Goal: Task Accomplishment & Management: Complete application form

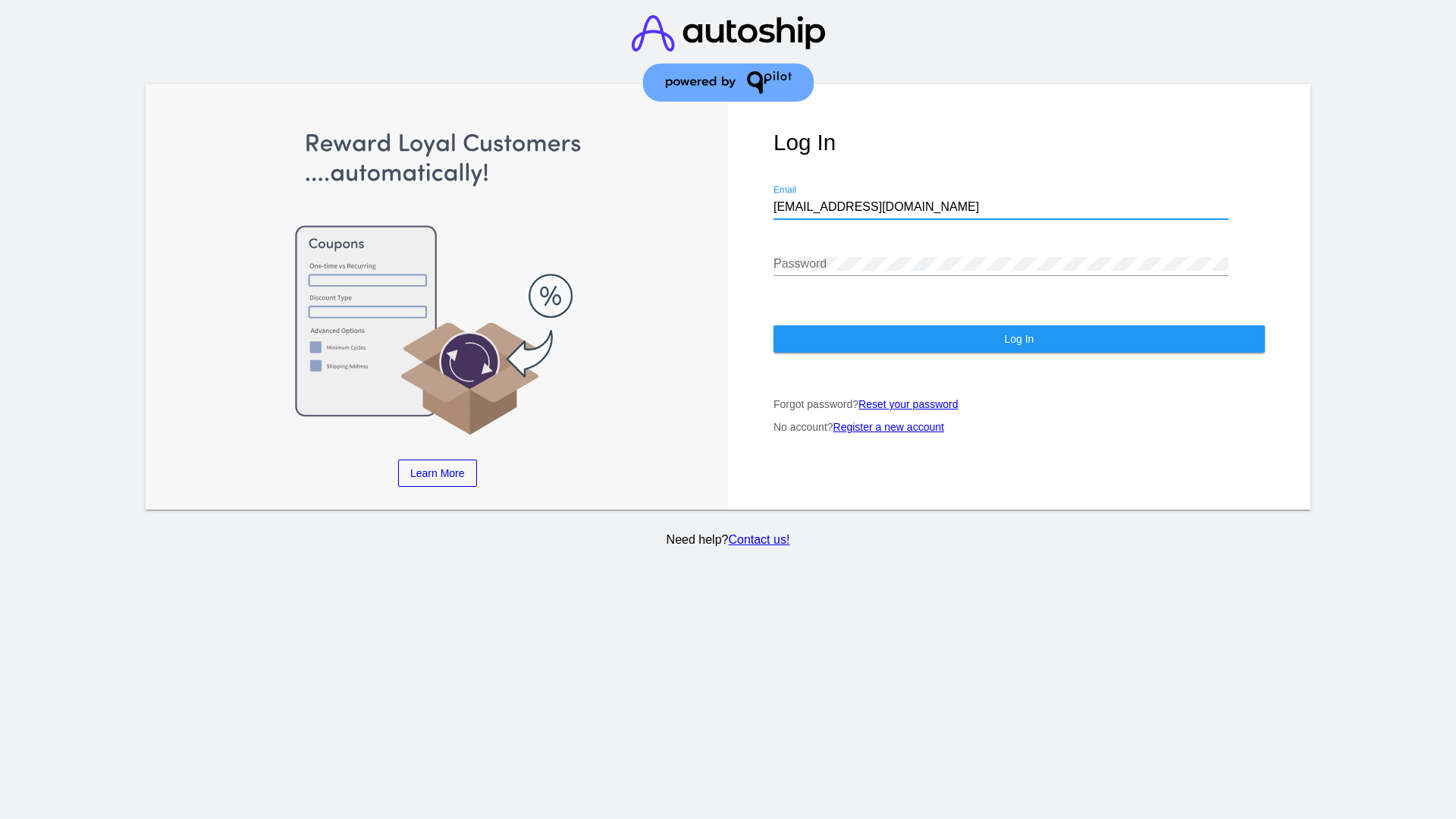
type input "[EMAIL_ADDRESS][DOMAIN_NAME]"
click at [1019, 339] on span "Log In" at bounding box center [1019, 339] width 30 height 12
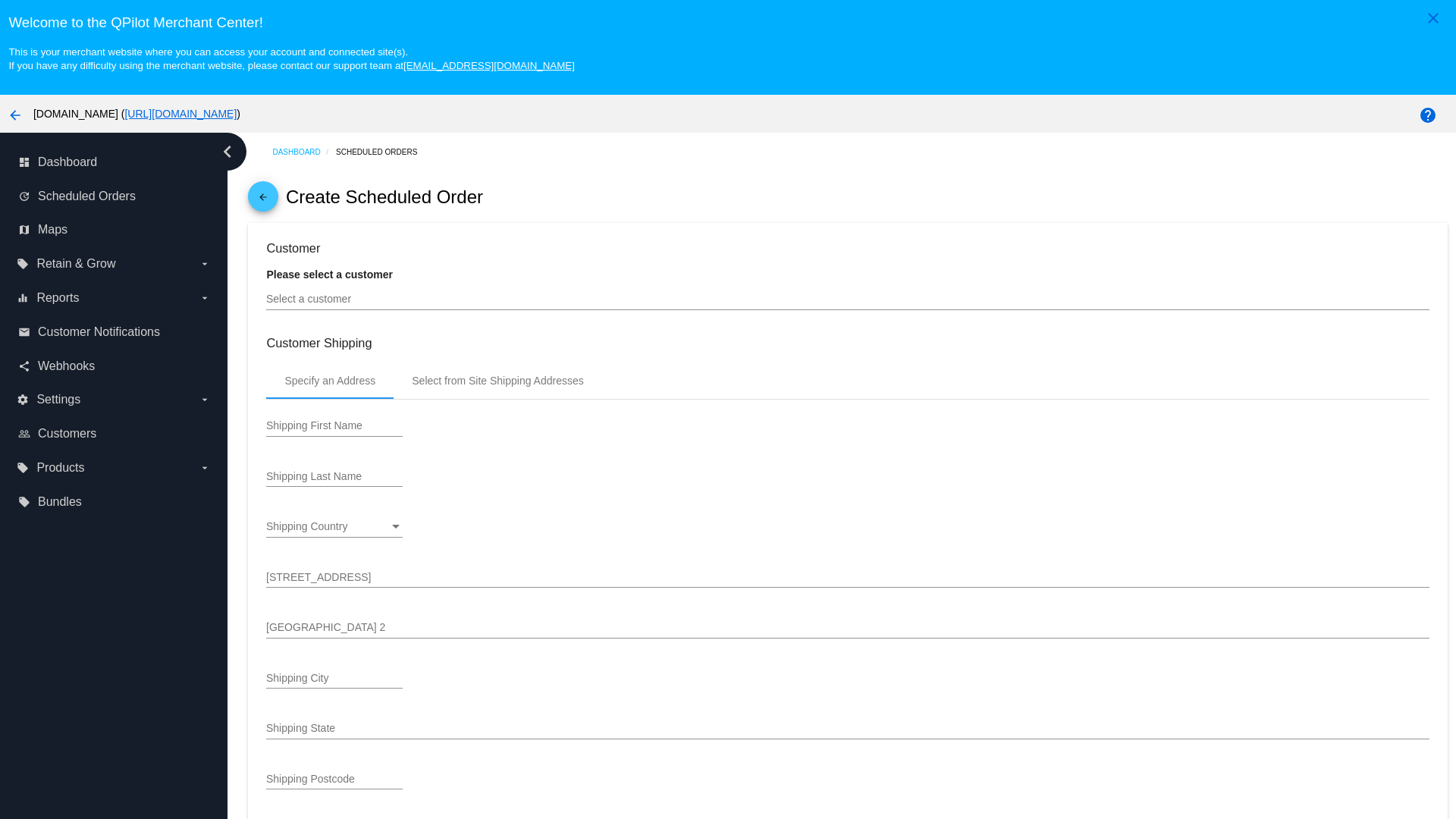
click at [848, 298] on input "Select a customer" at bounding box center [848, 299] width 1162 height 12
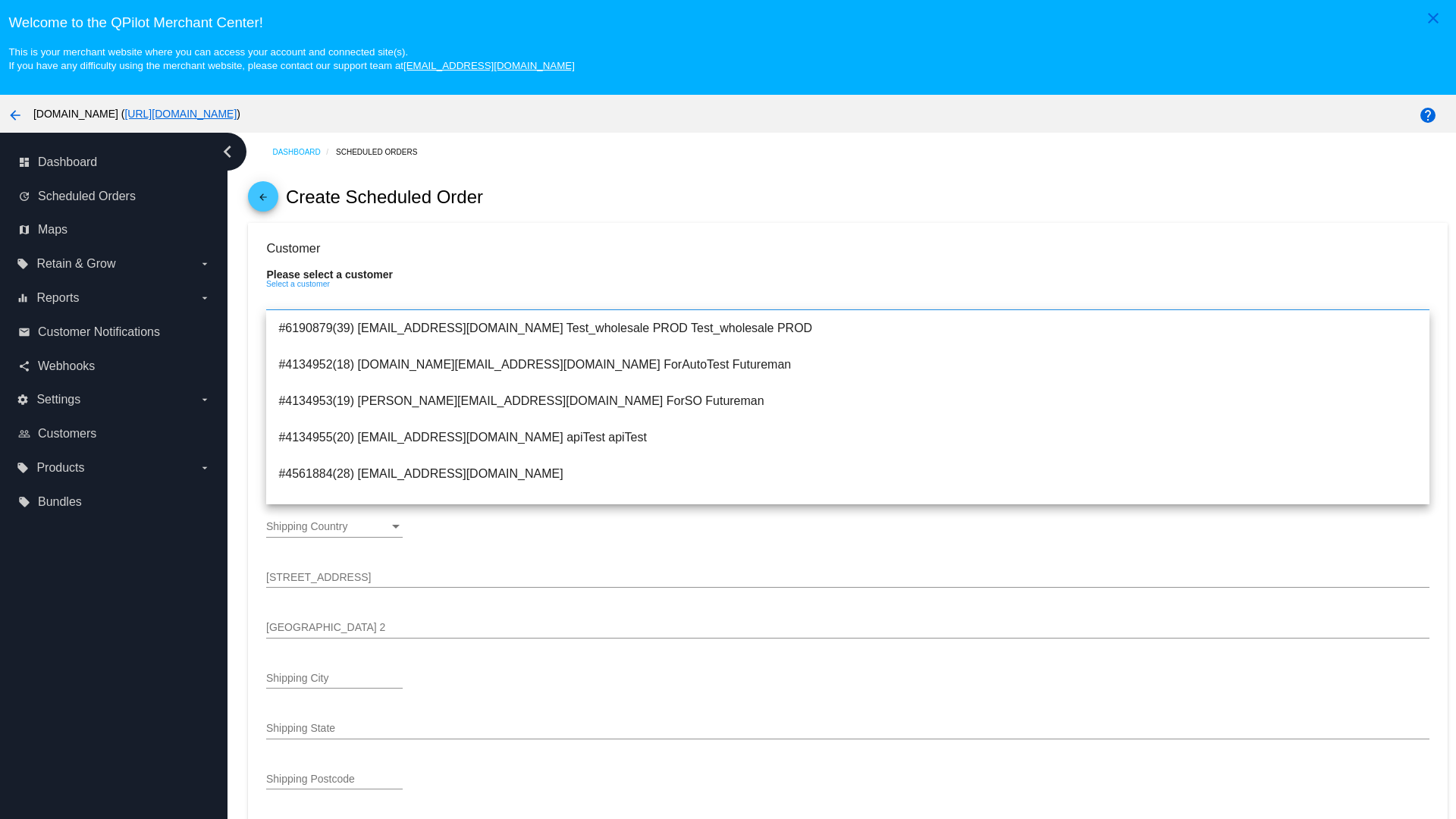
scroll to position [540, 0]
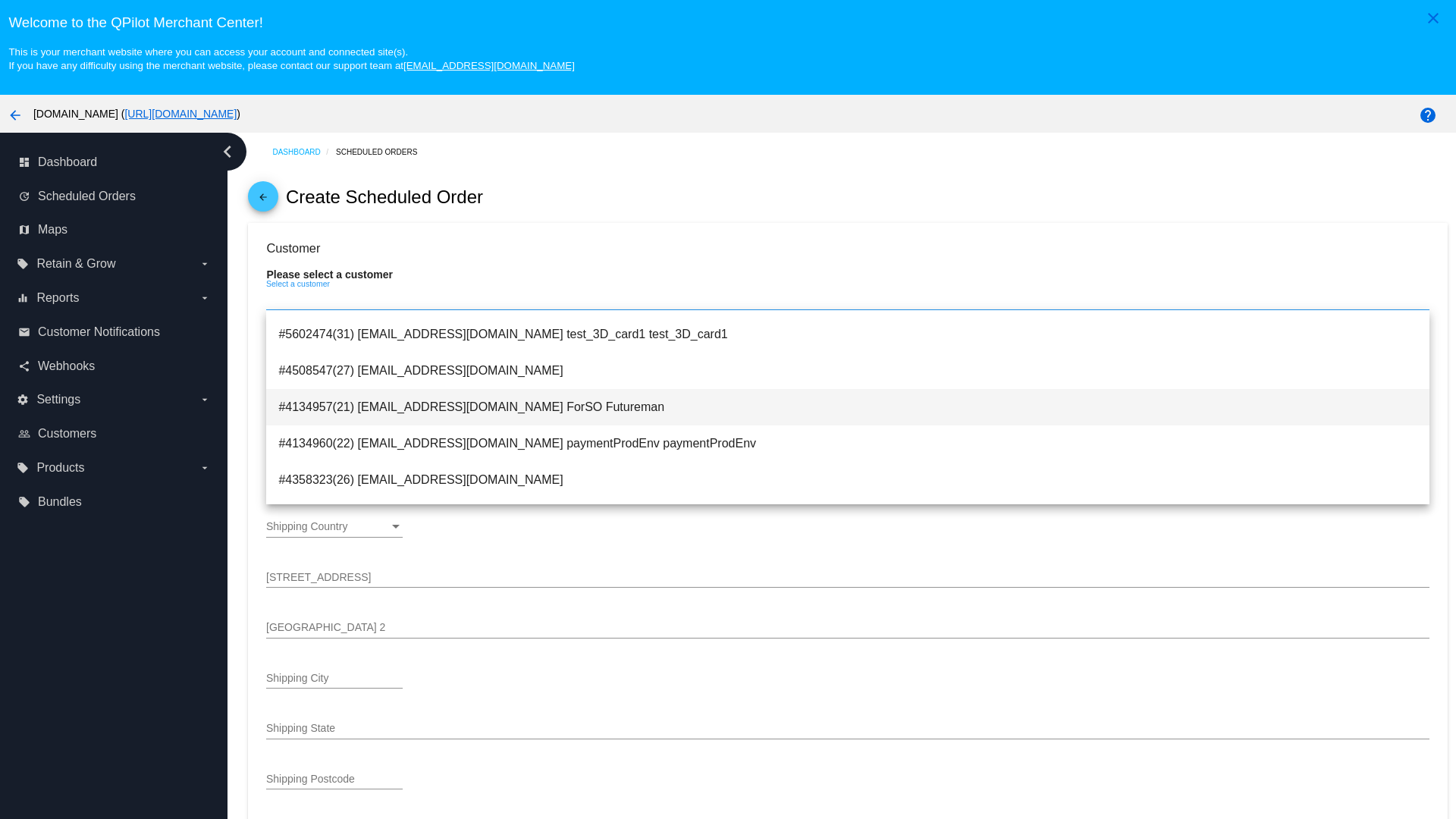
click at [848, 406] on span "#4134957(21) [EMAIL_ADDRESS][DOMAIN_NAME] ForSO Futureman" at bounding box center [847, 407] width 1138 height 36
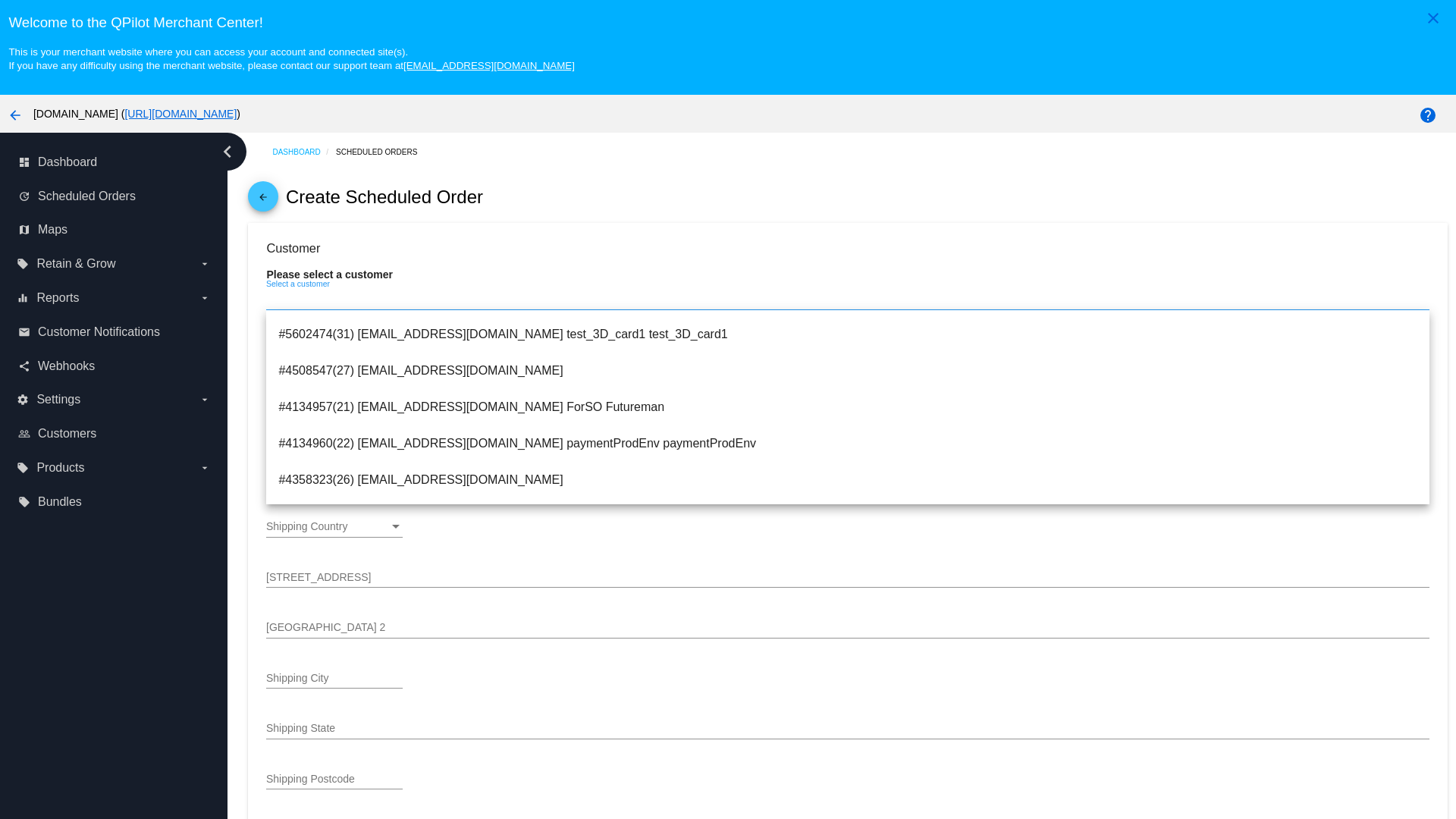
type input "ForSO"
type input "Futureman"
type input "1 Main St 1"
type input "San Jose"
type input "95131"
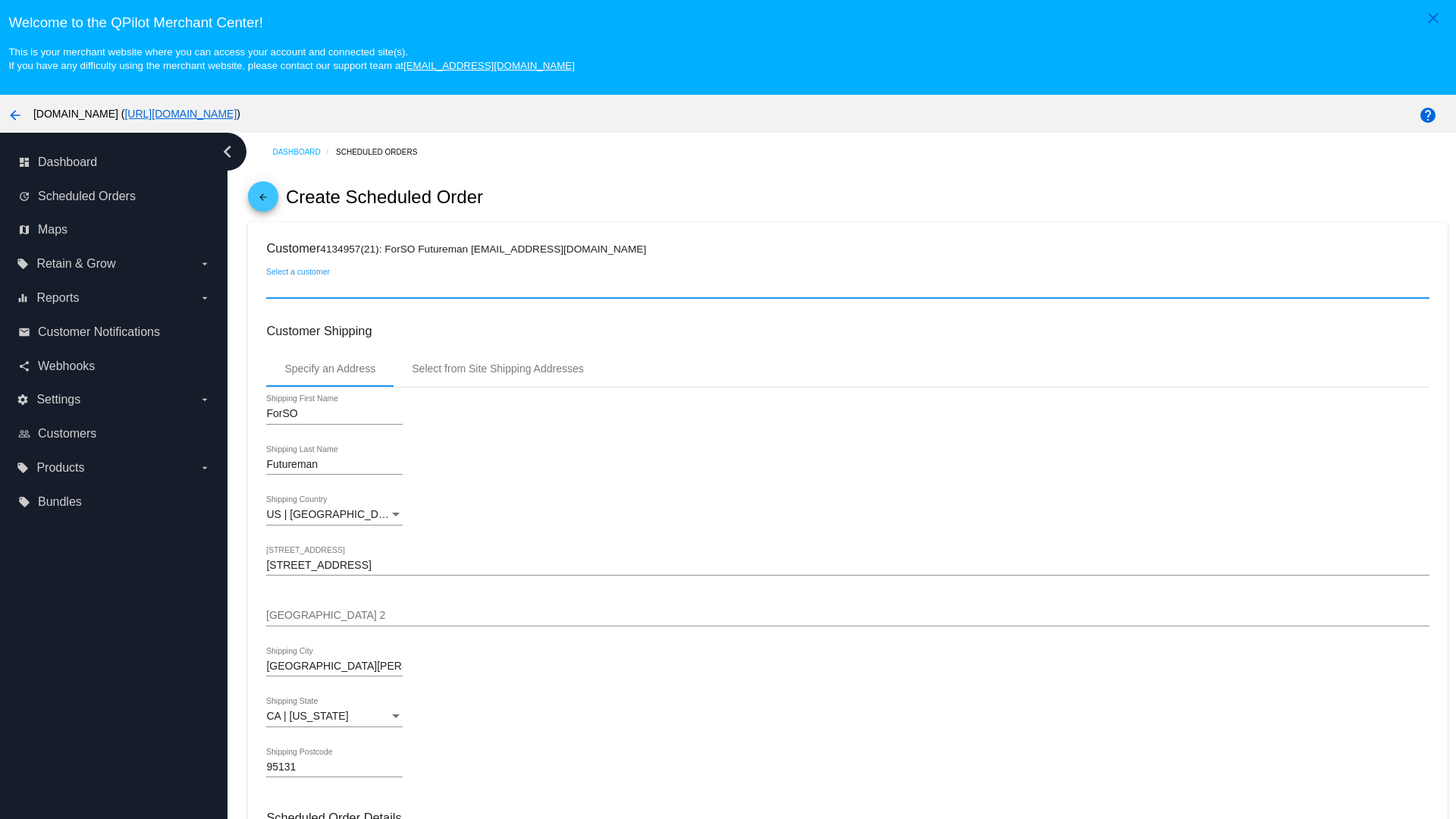
scroll to position [537, 0]
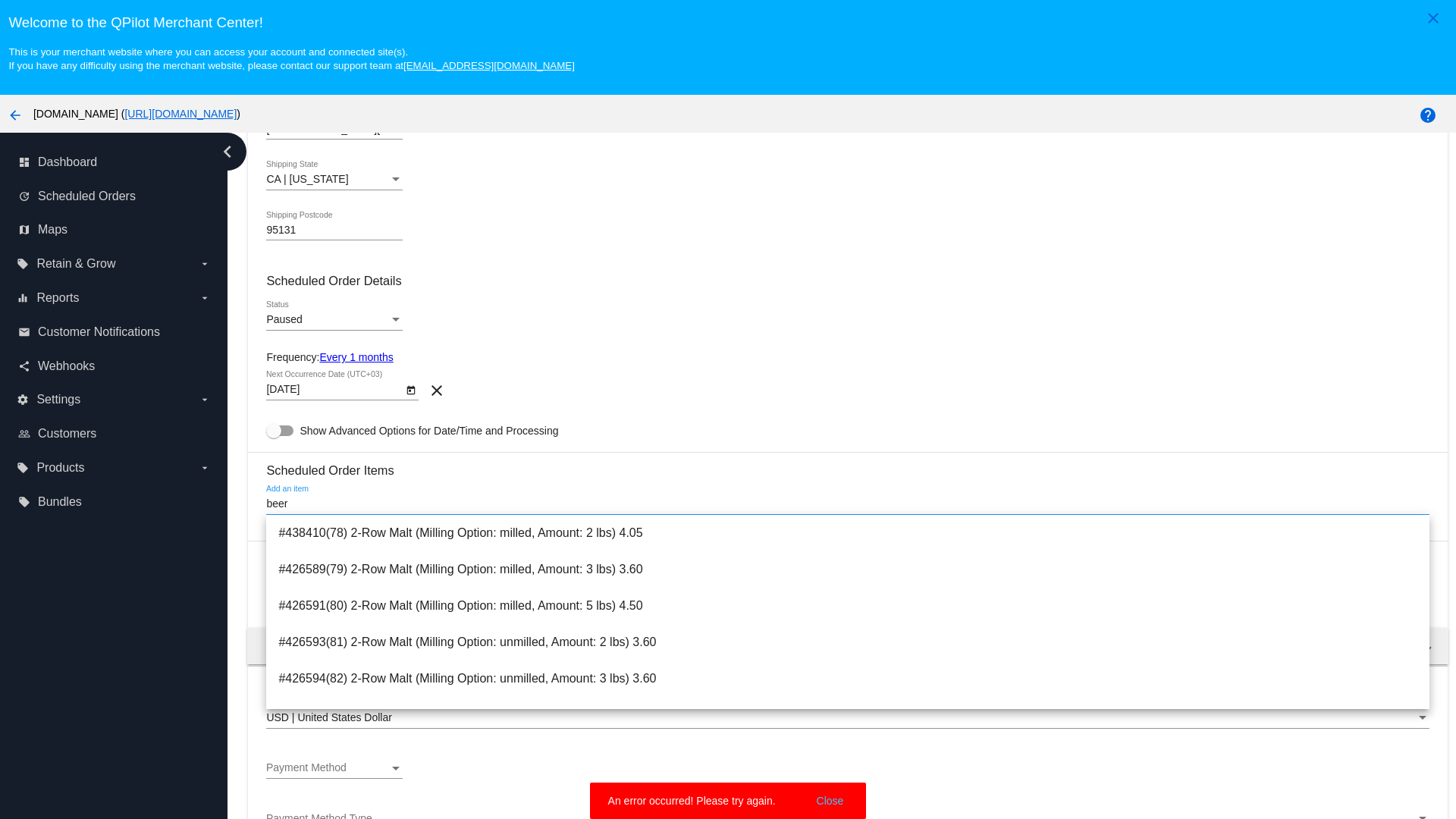
type input "beer"
